Goal: Find specific page/section: Find specific page/section

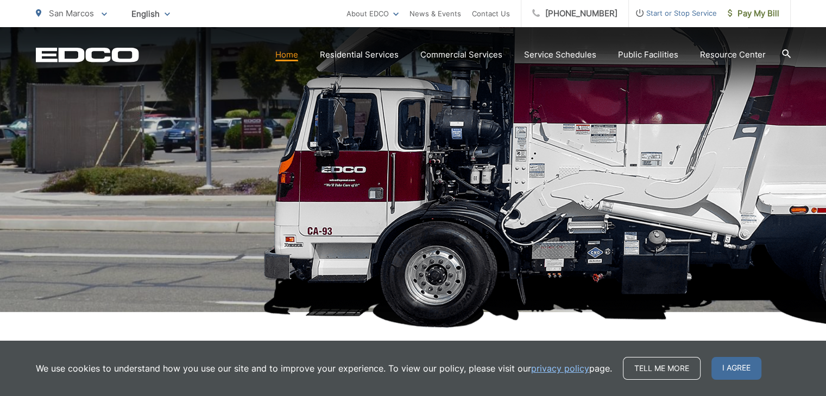
scroll to position [217, 0]
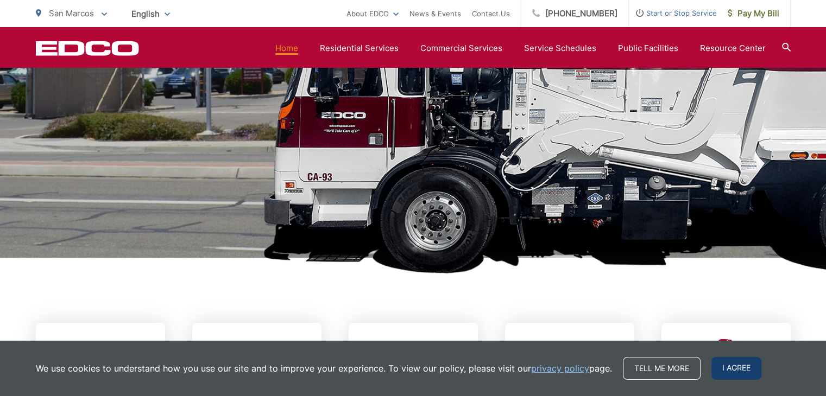
click at [740, 367] on span "I agree" at bounding box center [736, 368] width 50 height 23
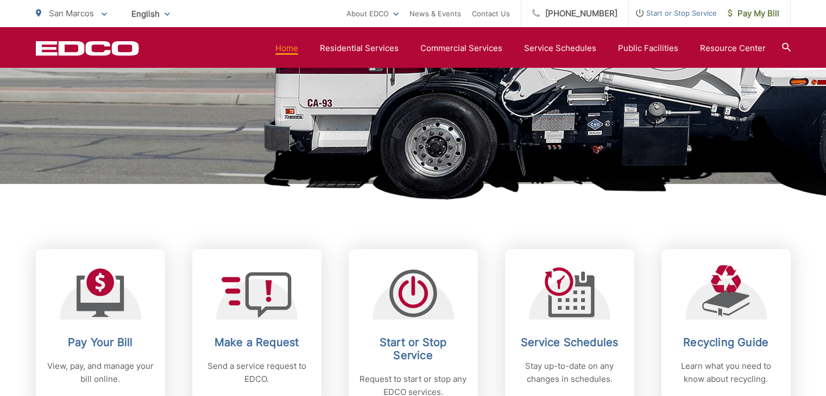
scroll to position [380, 0]
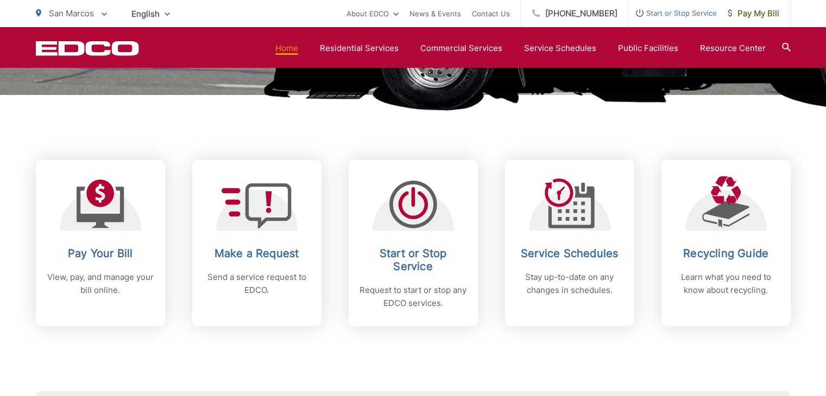
click at [587, 132] on div "Pay Your Bill View, pay, and manage your bill online. Make a Request Send a ser…" at bounding box center [413, 210] width 754 height 231
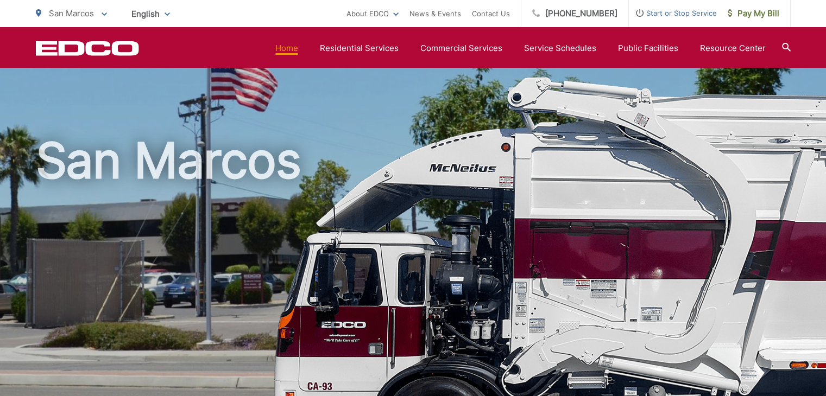
scroll to position [0, 0]
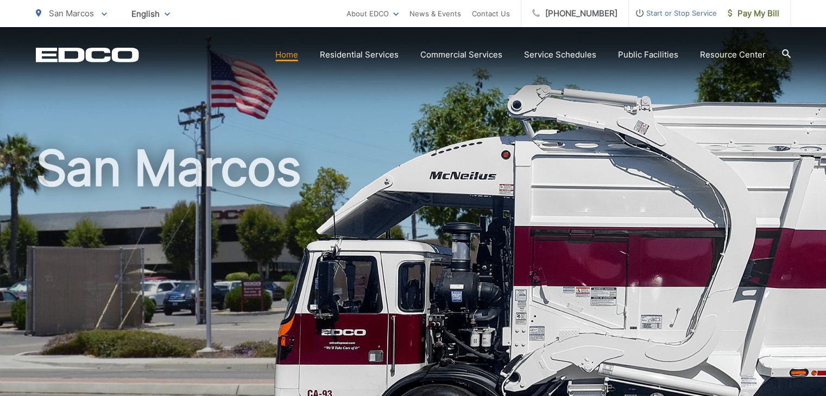
click at [345, 157] on h1 "San Marcos" at bounding box center [413, 313] width 754 height 344
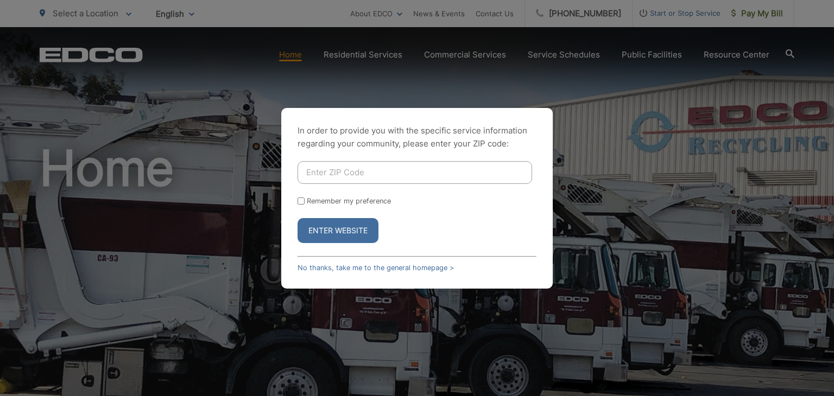
click at [408, 172] on input "Enter ZIP Code" at bounding box center [414, 172] width 234 height 23
click at [385, 269] on link "No thanks, take me to the general homepage >" at bounding box center [375, 268] width 156 height 8
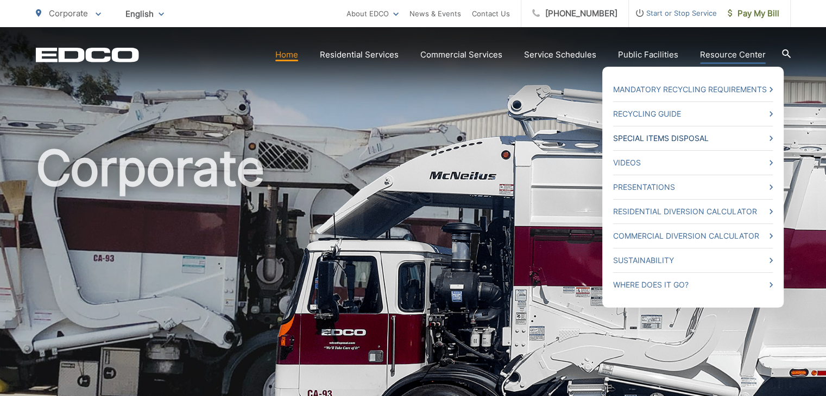
click at [772, 137] on icon at bounding box center [770, 138] width 3 height 5
